Goal: Information Seeking & Learning: Find specific fact

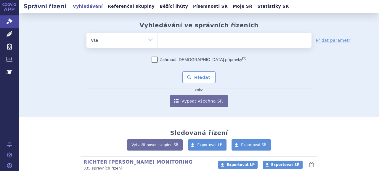
click at [187, 41] on ul at bounding box center [235, 39] width 154 height 12
click at [158, 41] on select at bounding box center [157, 40] width 0 height 15
type input "fo"
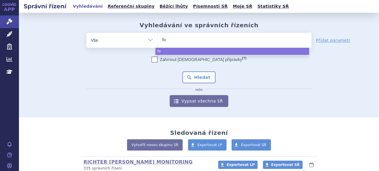
type input "for"
type input "forx"
type input "forxi"
type input "forxia"
type input "forxif"
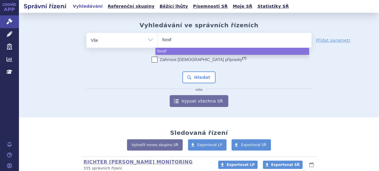
type input "forxifa"
type input "forxifg"
type input "forxifga"
drag, startPoint x: 186, startPoint y: 37, endPoint x: 58, endPoint y: 40, distance: 128.5
click at [58, 40] on div "odstranit Vše Spisová značka Typ SŘ" at bounding box center [199, 70] width 336 height 74
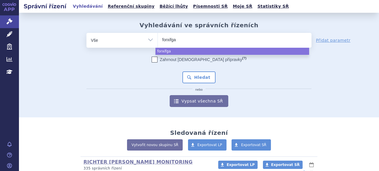
type input "f"
type input "for"
type input "forxi"
type input "forxif"
type input "forxifa"
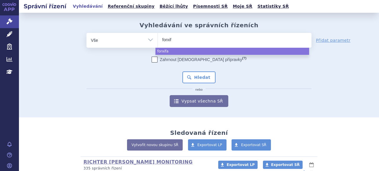
type input "forxi"
type input "forxig"
type input "forxiga"
select select "forxiga"
drag, startPoint x: 195, startPoint y: 76, endPoint x: 192, endPoint y: 80, distance: 4.3
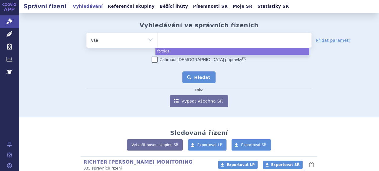
click at [194, 77] on button "Hledat" at bounding box center [198, 77] width 33 height 12
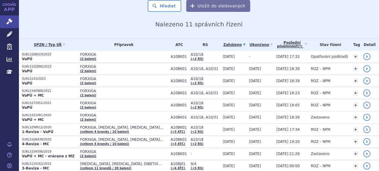
scroll to position [59, 0]
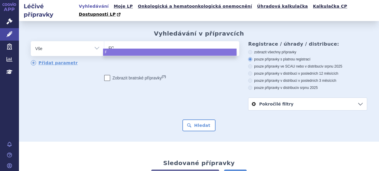
type input "FOR"
type input "FORXI"
type input "FORXIGA"
select select "FORXIGA"
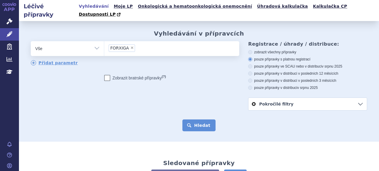
click at [205, 119] on button "Hledat" at bounding box center [198, 125] width 33 height 12
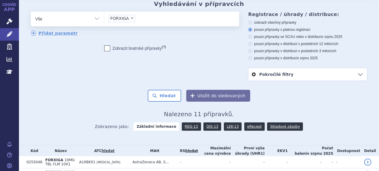
scroll to position [89, 0]
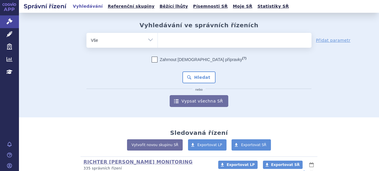
click at [216, 37] on ul at bounding box center [235, 39] width 154 height 12
click at [158, 37] on select at bounding box center [157, 40] width 0 height 15
click at [203, 40] on ul at bounding box center [235, 39] width 154 height 12
click at [158, 40] on select at bounding box center [157, 40] width 0 height 15
paste input "SUKLS238892/2022"
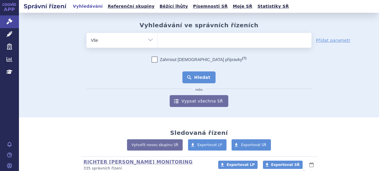
type input "SUKLS238892/2022"
select select "SUKLS238892/2022"
click at [201, 77] on button "Hledat" at bounding box center [198, 77] width 33 height 12
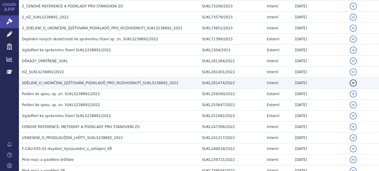
scroll to position [165, 0]
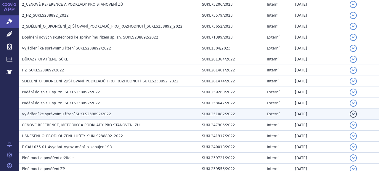
click at [76, 116] on td "Vyjádření ke správnímu řízení SUKLS238892/2022" at bounding box center [109, 114] width 180 height 11
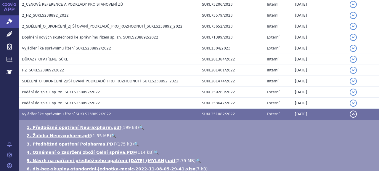
scroll to position [194, 0]
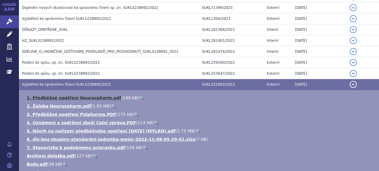
click at [72, 99] on link "1. Předběžné opatření Neuraxpharm.pdf" at bounding box center [74, 97] width 94 height 5
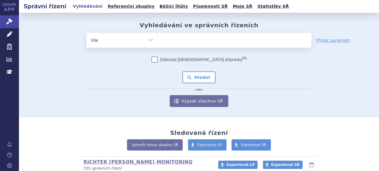
type input "SUKLS112766/2022"
select select "SUKLS112766/2022"
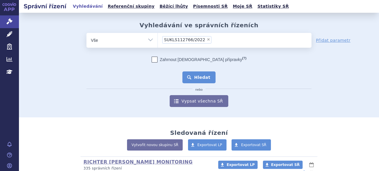
click at [198, 75] on button "Hledat" at bounding box center [198, 77] width 33 height 12
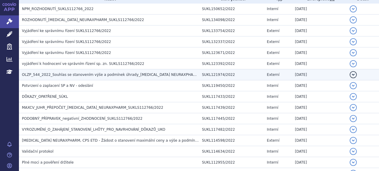
scroll to position [132, 0]
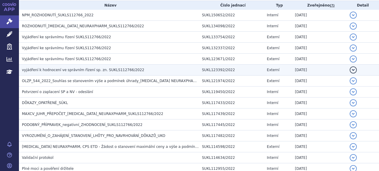
click at [81, 71] on span "vyjádření k hodnocení ve správním řízení sp. zn. SUKLS112766/2022" at bounding box center [83, 70] width 122 height 4
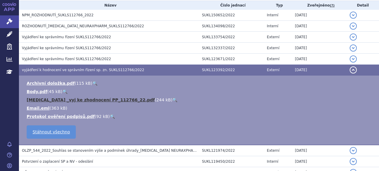
click at [93, 97] on link "[MEDICAL_DATA] _vyj ke zhodnocení PP_112766_22.pdf" at bounding box center [91, 99] width 128 height 5
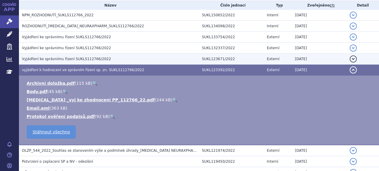
click at [54, 61] on span "Vyjádření ke správnímu řízení SUKLS112766/2022" at bounding box center [66, 59] width 89 height 4
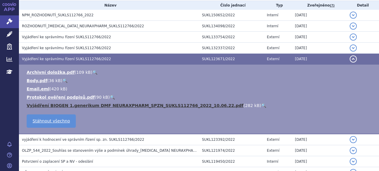
click at [63, 104] on link "Vyjádření BIOGEN 1.generikum DMF NEURAXPHARM_SPZN_SUKLS112766_2022_10.06.22.pdf" at bounding box center [135, 105] width 217 height 5
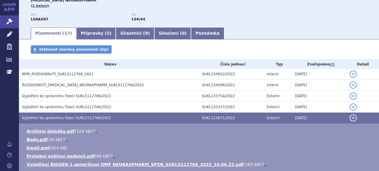
scroll to position [73, 0]
